Goal: Find contact information: Find contact information

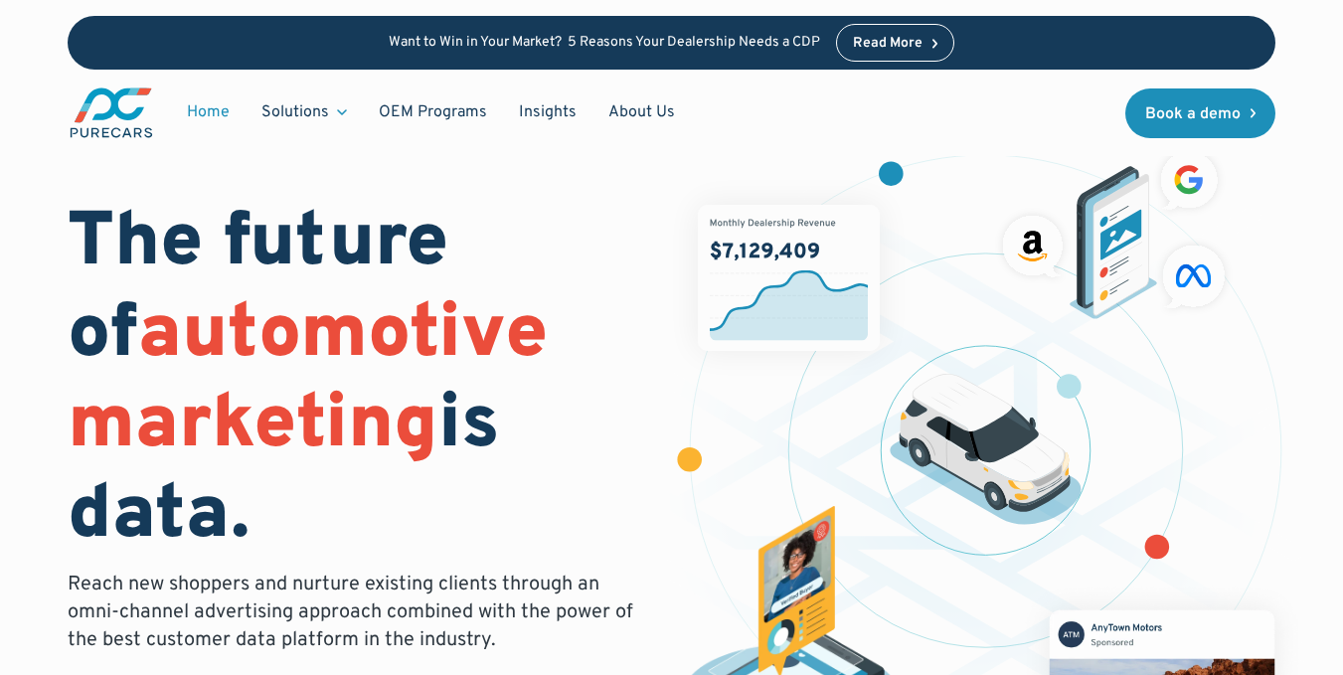
click at [646, 113] on link "About Us" at bounding box center [642, 112] width 98 height 38
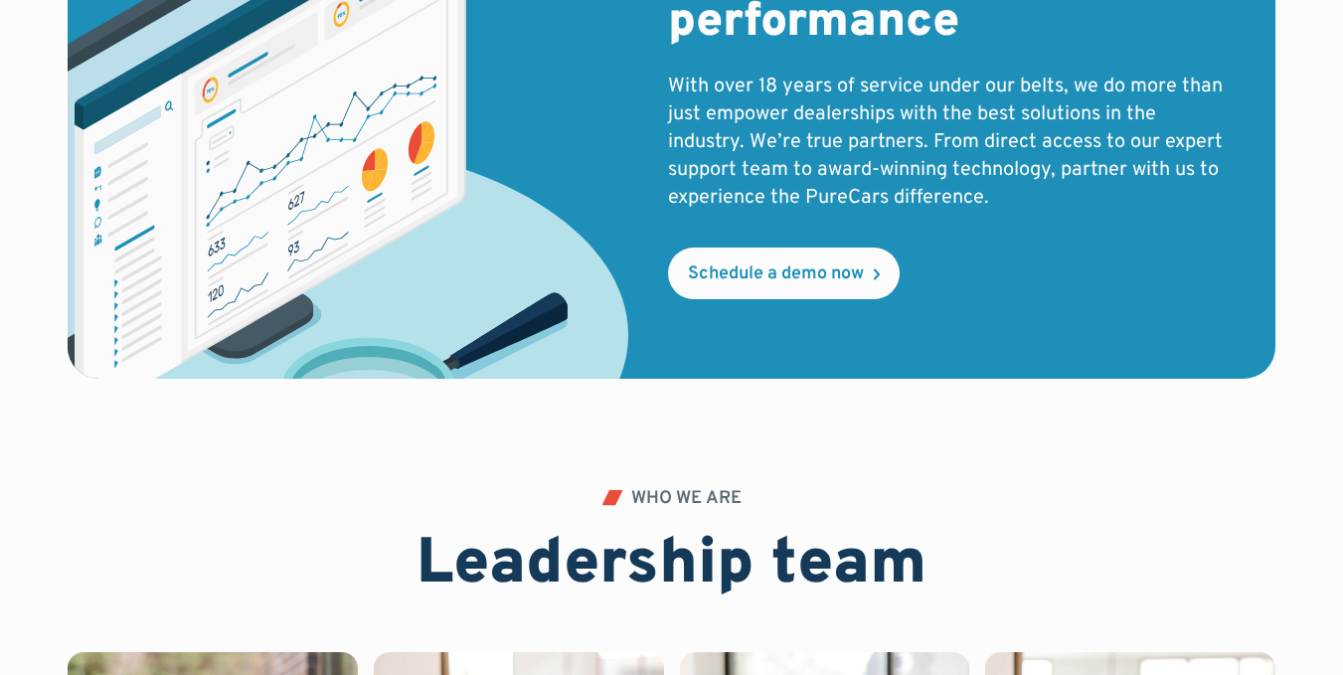
scroll to position [4176, 0]
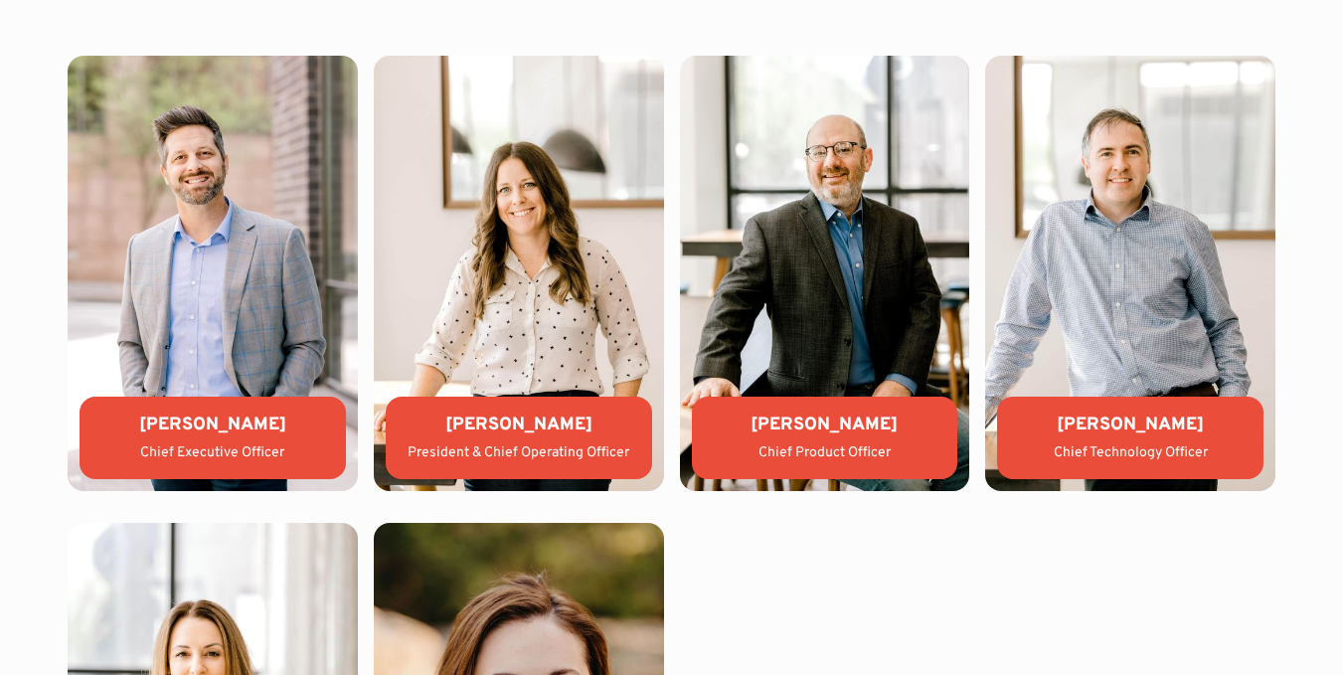
click at [237, 259] on img at bounding box center [213, 273] width 290 height 435
drag, startPoint x: 144, startPoint y: 422, endPoint x: 283, endPoint y: 424, distance: 139.2
click at [283, 424] on div "Aaron Sheeks" at bounding box center [212, 425] width 235 height 25
copy div "Aaron Sheeks"
